Goal: Information Seeking & Learning: Find specific page/section

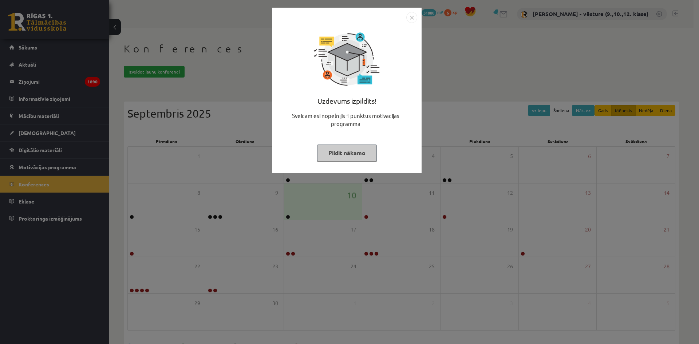
click at [413, 21] on img "Close" at bounding box center [411, 17] width 11 height 11
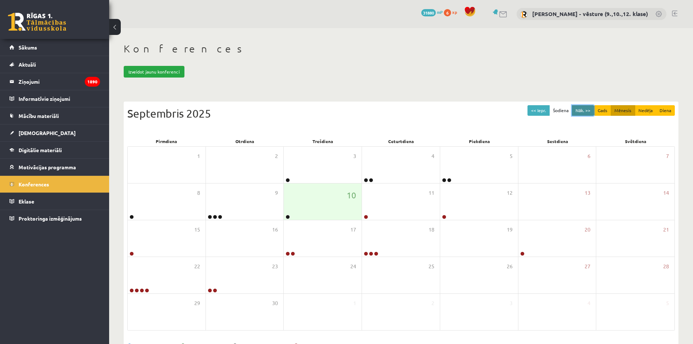
click at [594, 111] on button "Nāk. >>" at bounding box center [583, 110] width 22 height 11
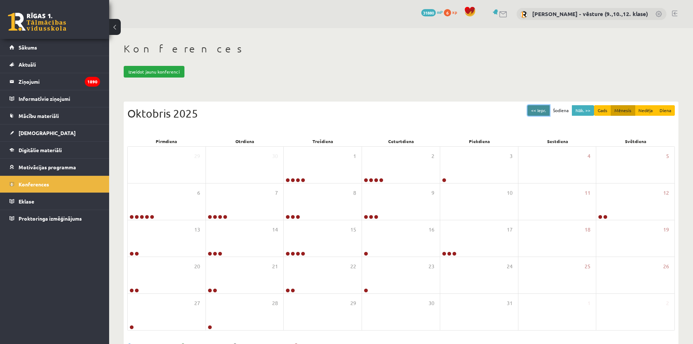
click at [550, 110] on button "<< Iepr." at bounding box center [539, 110] width 22 height 11
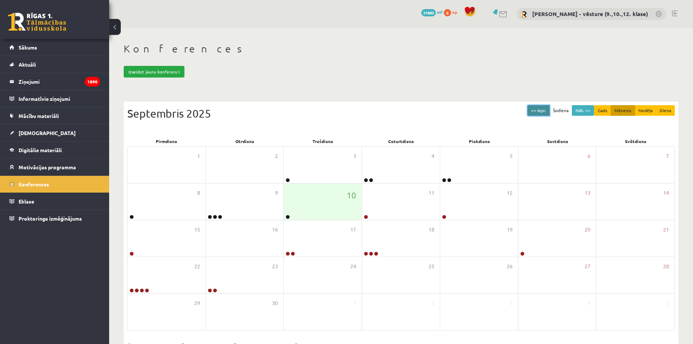
scroll to position [24, 0]
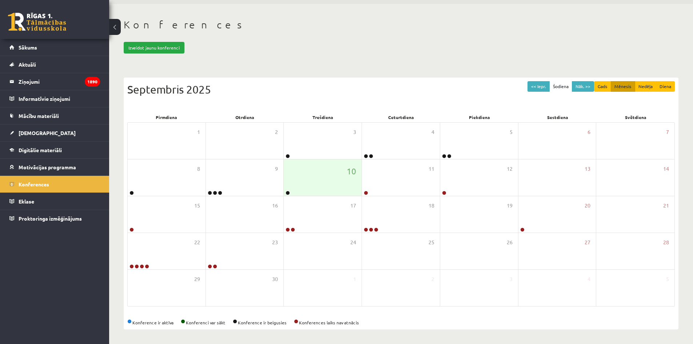
click at [482, 78] on div "<< Iepr. Šodiena Nāk. >> Gads Mēnesis Nedēļa Diena [DATE] Pirmdiena Otrdiena Tr…" at bounding box center [401, 204] width 555 height 252
click at [49, 182] on span "Konferences" at bounding box center [34, 184] width 31 height 7
click at [45, 87] on legend "Ziņojumi 1890" at bounding box center [60, 81] width 82 height 17
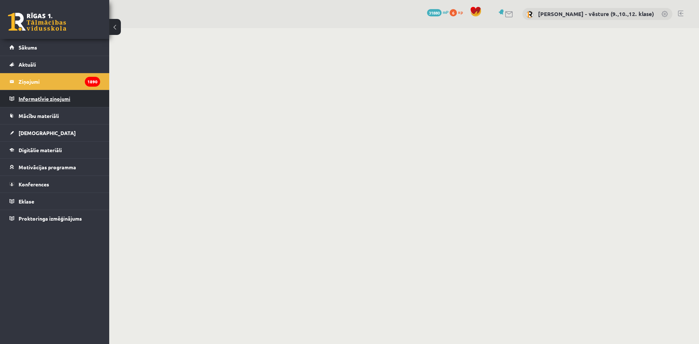
click at [48, 102] on legend "Informatīvie ziņojumi 0" at bounding box center [60, 98] width 82 height 17
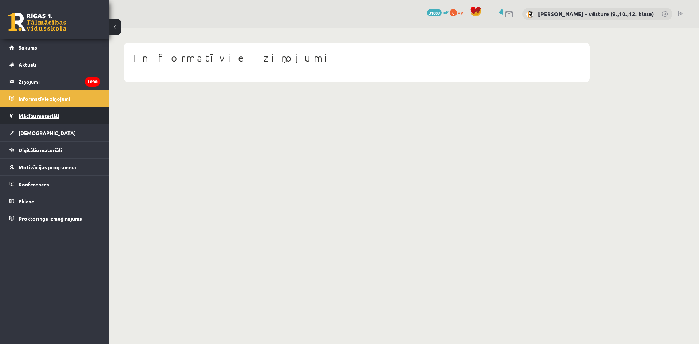
click at [50, 113] on span "Mācību materiāli" at bounding box center [39, 115] width 40 height 7
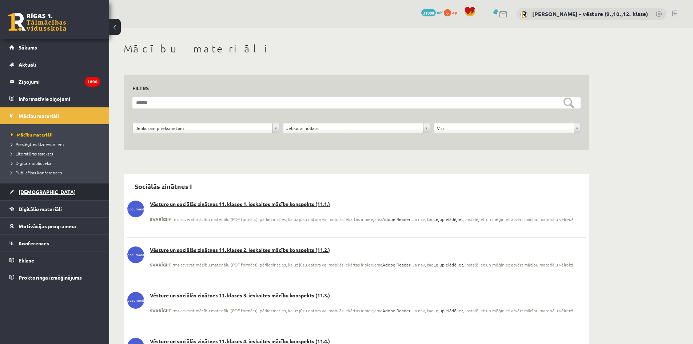
click at [51, 188] on link "[DEMOGRAPHIC_DATA]" at bounding box center [54, 191] width 91 height 17
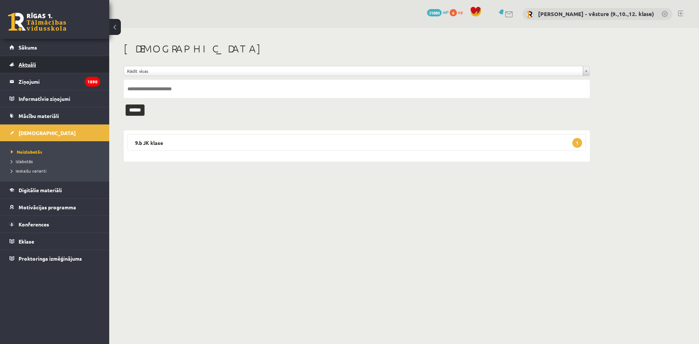
click at [32, 61] on link "Aktuāli" at bounding box center [54, 64] width 91 height 17
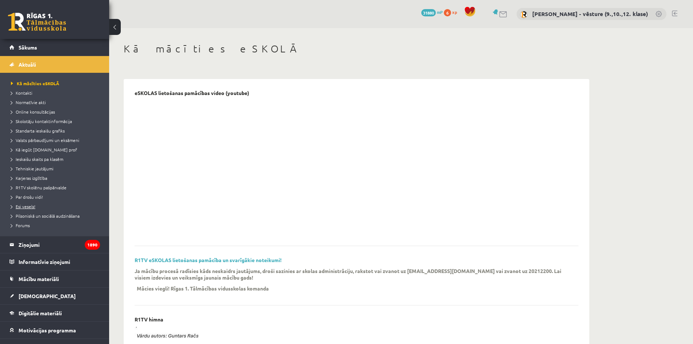
scroll to position [36, 0]
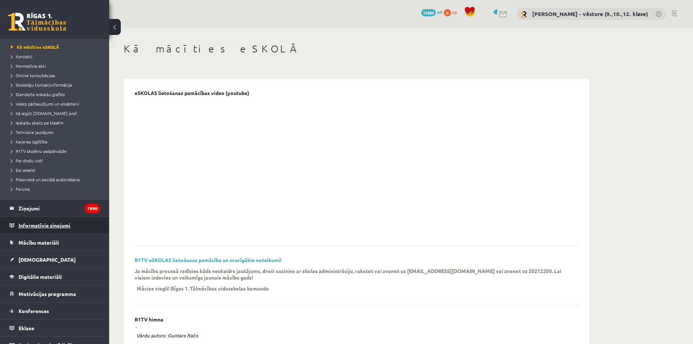
click at [63, 229] on legend "Informatīvie ziņojumi 0" at bounding box center [60, 225] width 82 height 17
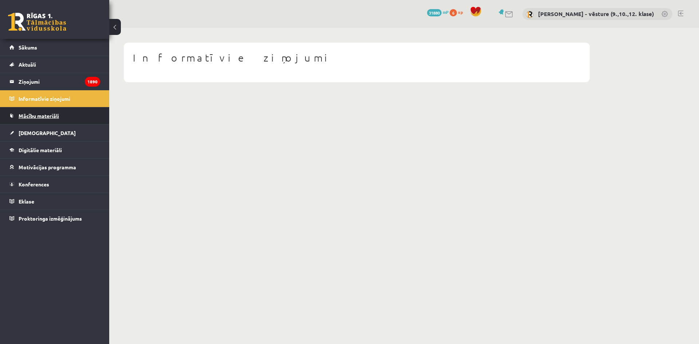
click at [50, 110] on link "Mācību materiāli" at bounding box center [54, 115] width 91 height 17
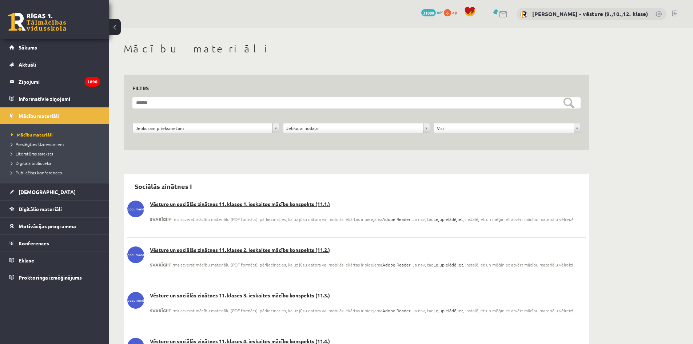
click at [59, 172] on span "Publicētas konferences" at bounding box center [36, 173] width 51 height 6
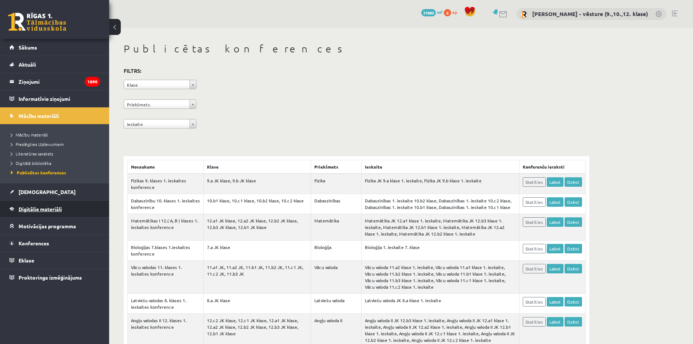
click at [65, 205] on link "Digitālie materiāli" at bounding box center [54, 209] width 91 height 17
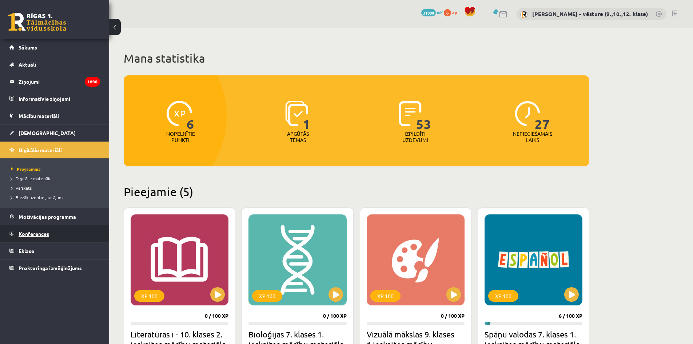
click at [65, 227] on link "Konferences" at bounding box center [54, 233] width 91 height 17
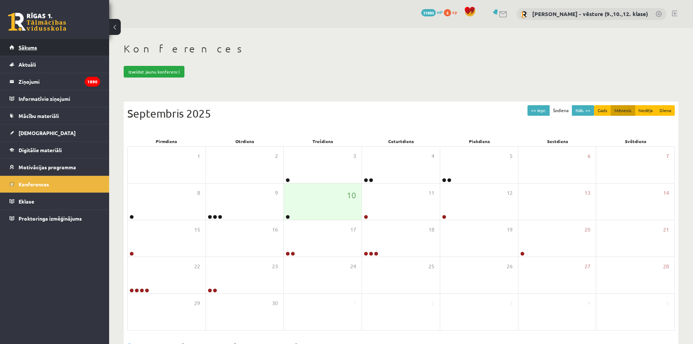
click at [48, 44] on link "Sākums" at bounding box center [54, 47] width 91 height 17
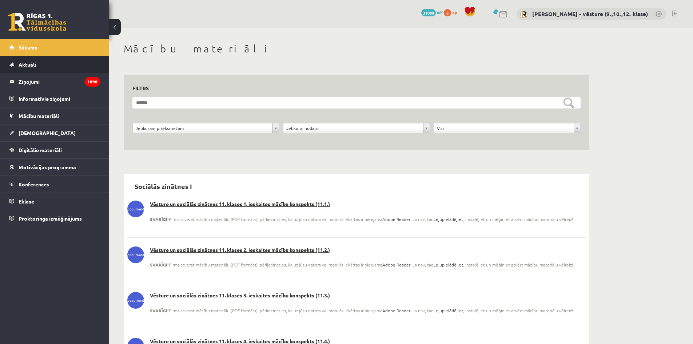
click at [47, 63] on link "Aktuāli" at bounding box center [54, 64] width 91 height 17
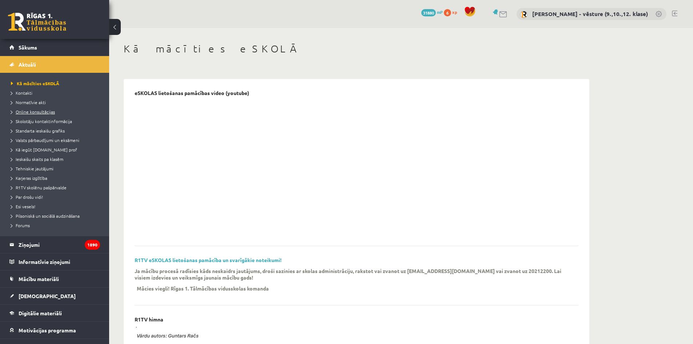
click at [52, 110] on span "Online konsultācijas" at bounding box center [33, 112] width 44 height 6
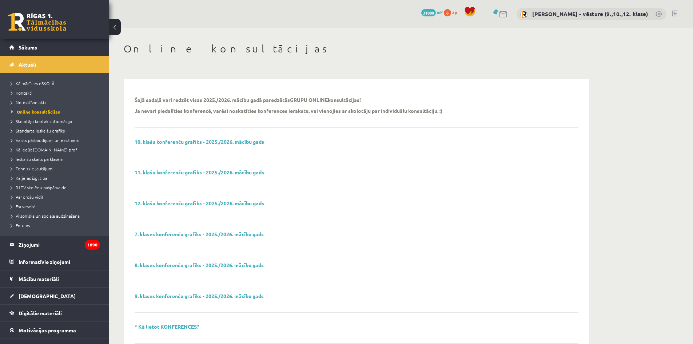
scroll to position [146, 0]
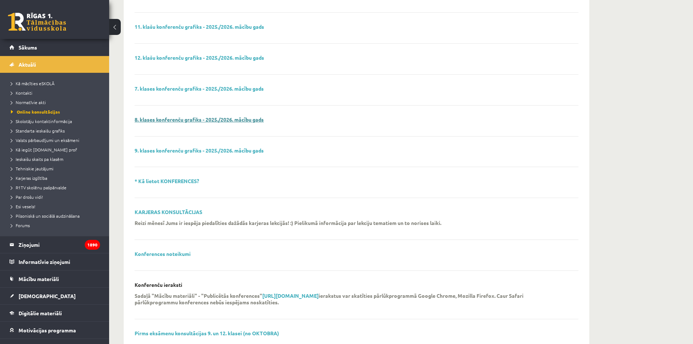
click at [176, 122] on link "8. klases konferenču grafiks - 2025./2026. mācību gads" at bounding box center [199, 119] width 129 height 7
click at [180, 87] on link "7. klases konferenču grafiks - 2025./2026. mācību gads" at bounding box center [199, 88] width 129 height 7
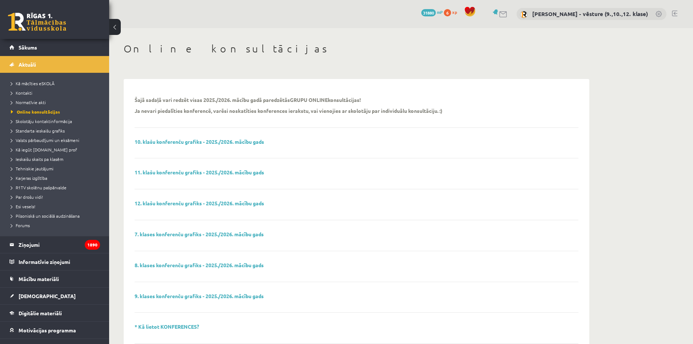
click at [368, 100] on div "Šajā sadaļā vari redzēt visas 2025./2026. mācību gadā paredzētās GRUPU ONLINE k…" at bounding box center [351, 107] width 433 height 22
